Goal: Information Seeking & Learning: Learn about a topic

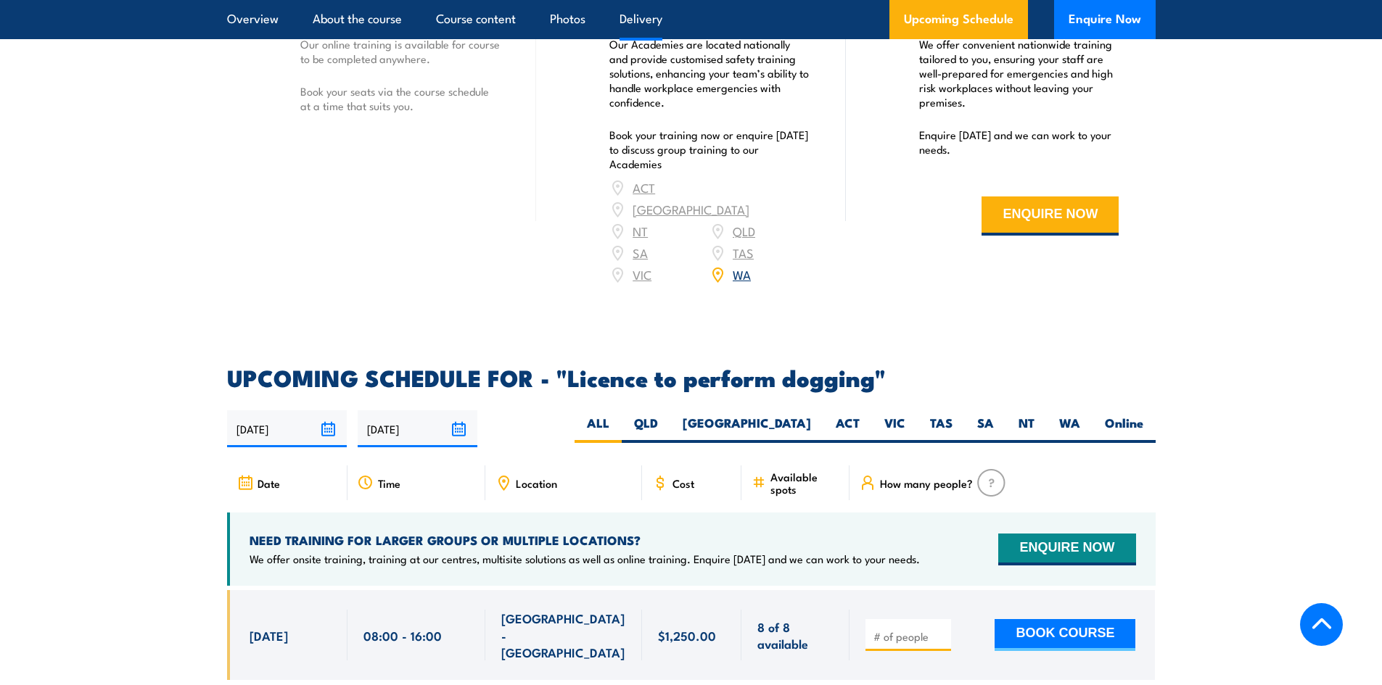
scroll to position [1886, 0]
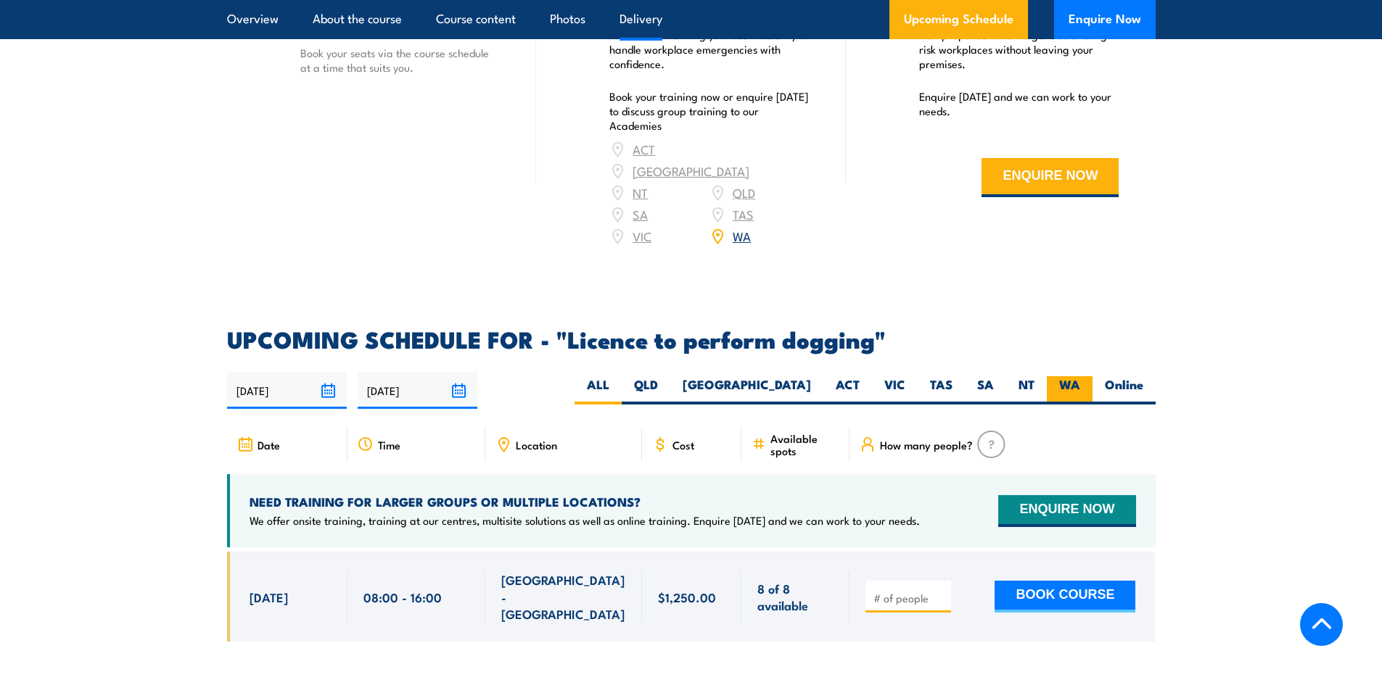
click at [1066, 380] on label "WA" at bounding box center [1069, 390] width 46 height 28
click at [1080, 380] on input "WA" at bounding box center [1084, 380] width 9 height 9
radio input "true"
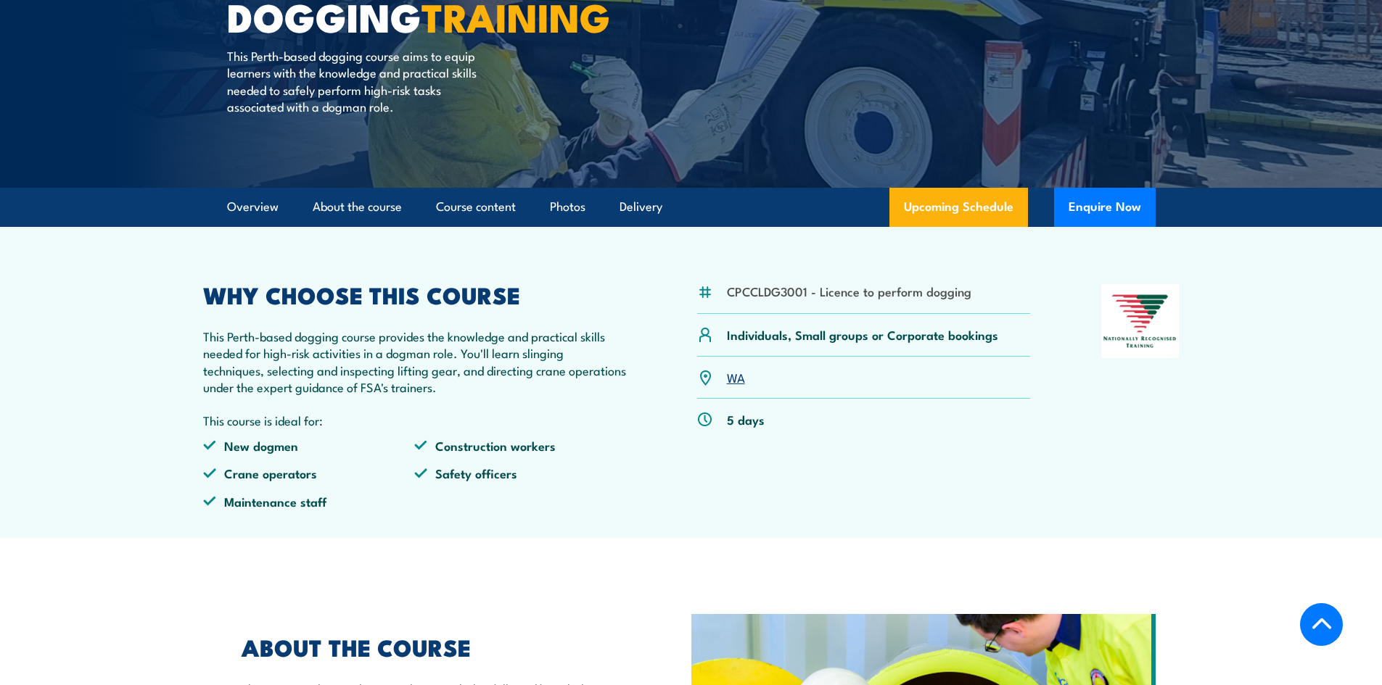
scroll to position [178, 0]
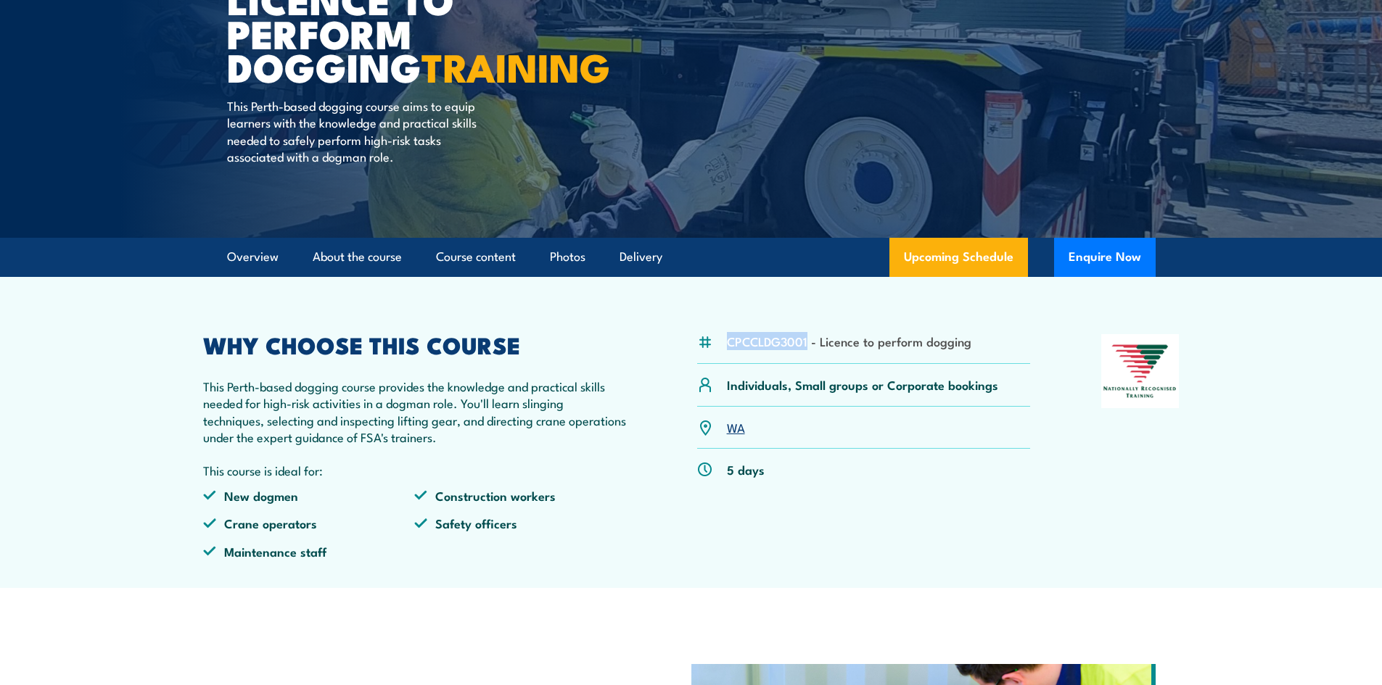
drag, startPoint x: 806, startPoint y: 361, endPoint x: 743, endPoint y: 354, distance: 63.5
click at [730, 350] on li "CPCCLDG3001 - Licence to perform dogging" at bounding box center [849, 341] width 244 height 17
copy li "CPCCLDG3001"
